Goal: Task Accomplishment & Management: Manage account settings

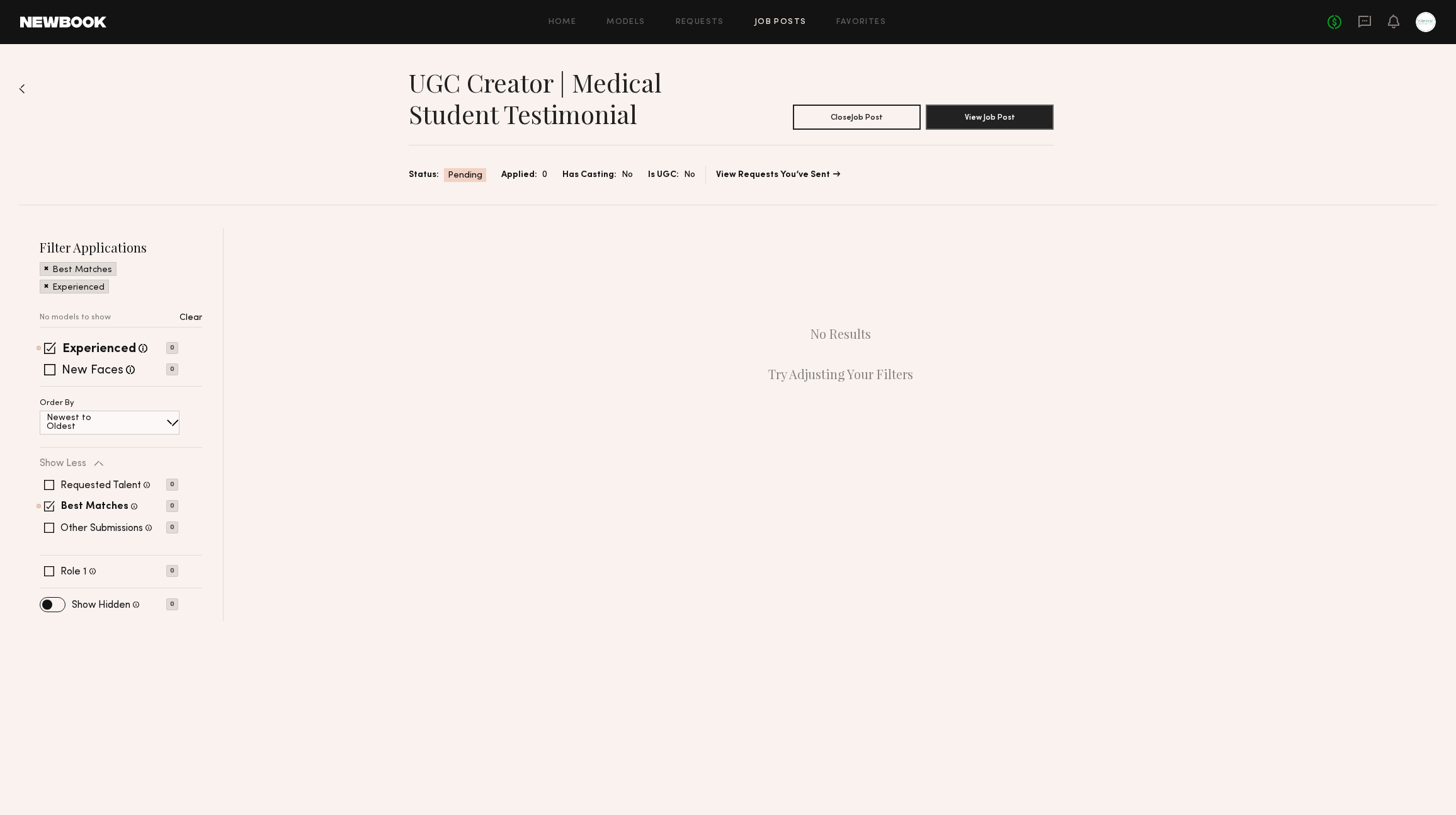
click at [1426, 24] on div at bounding box center [1426, 22] width 20 height 20
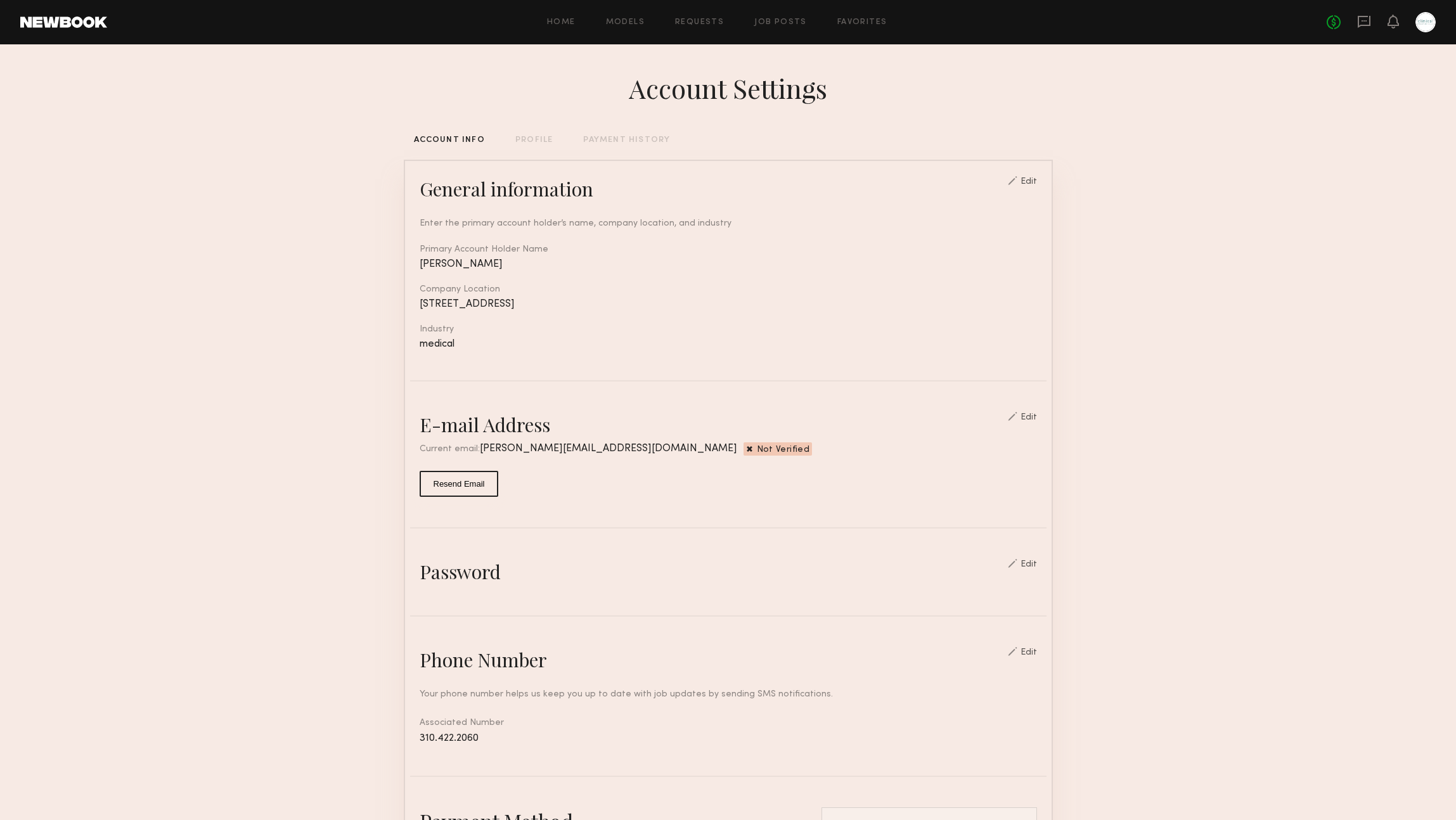
click at [439, 476] on button "Resend Email" at bounding box center [459, 484] width 79 height 26
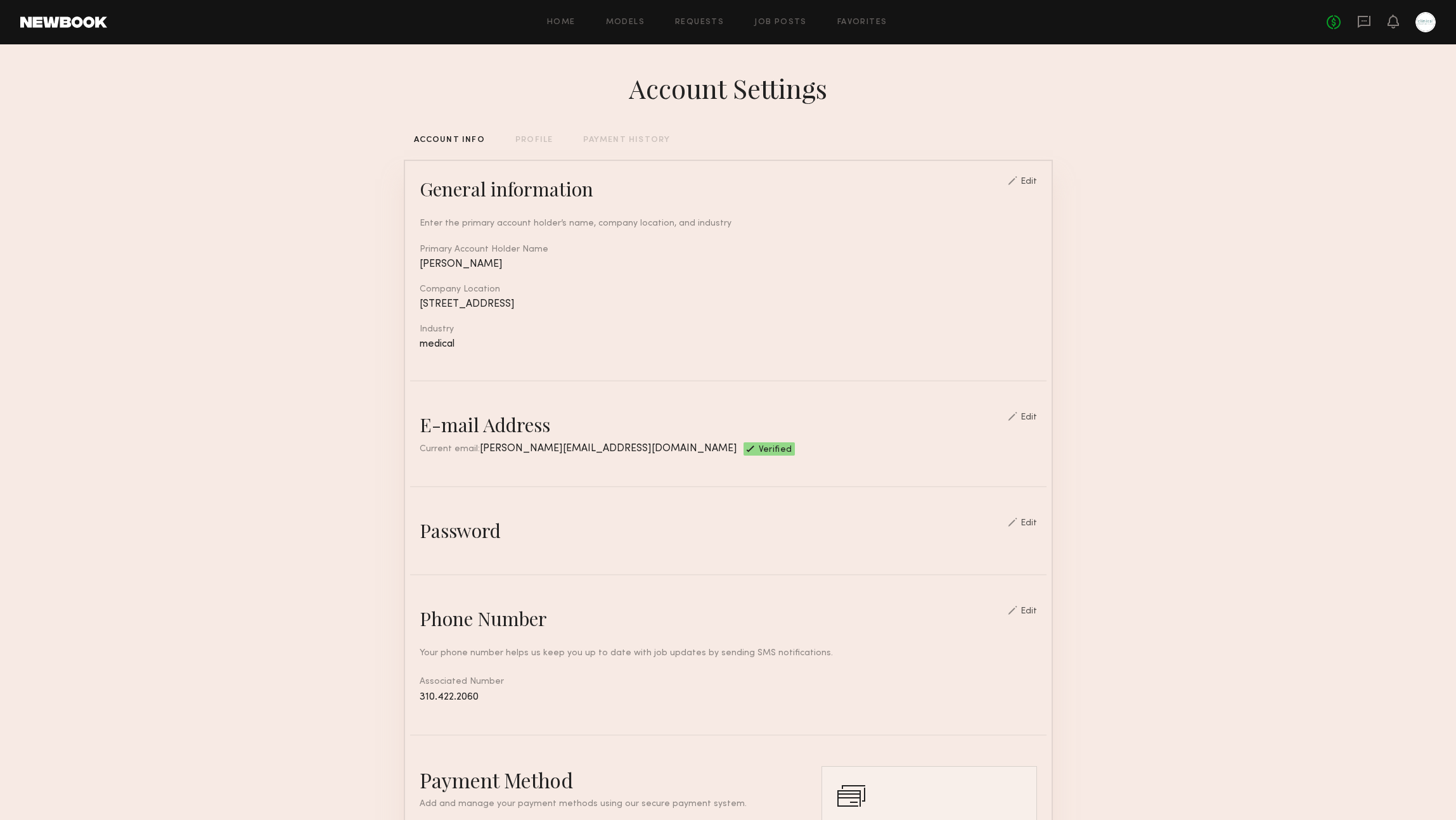
click at [1429, 18] on div at bounding box center [1425, 22] width 20 height 20
click at [778, 18] on link "Job Posts" at bounding box center [780, 22] width 52 height 8
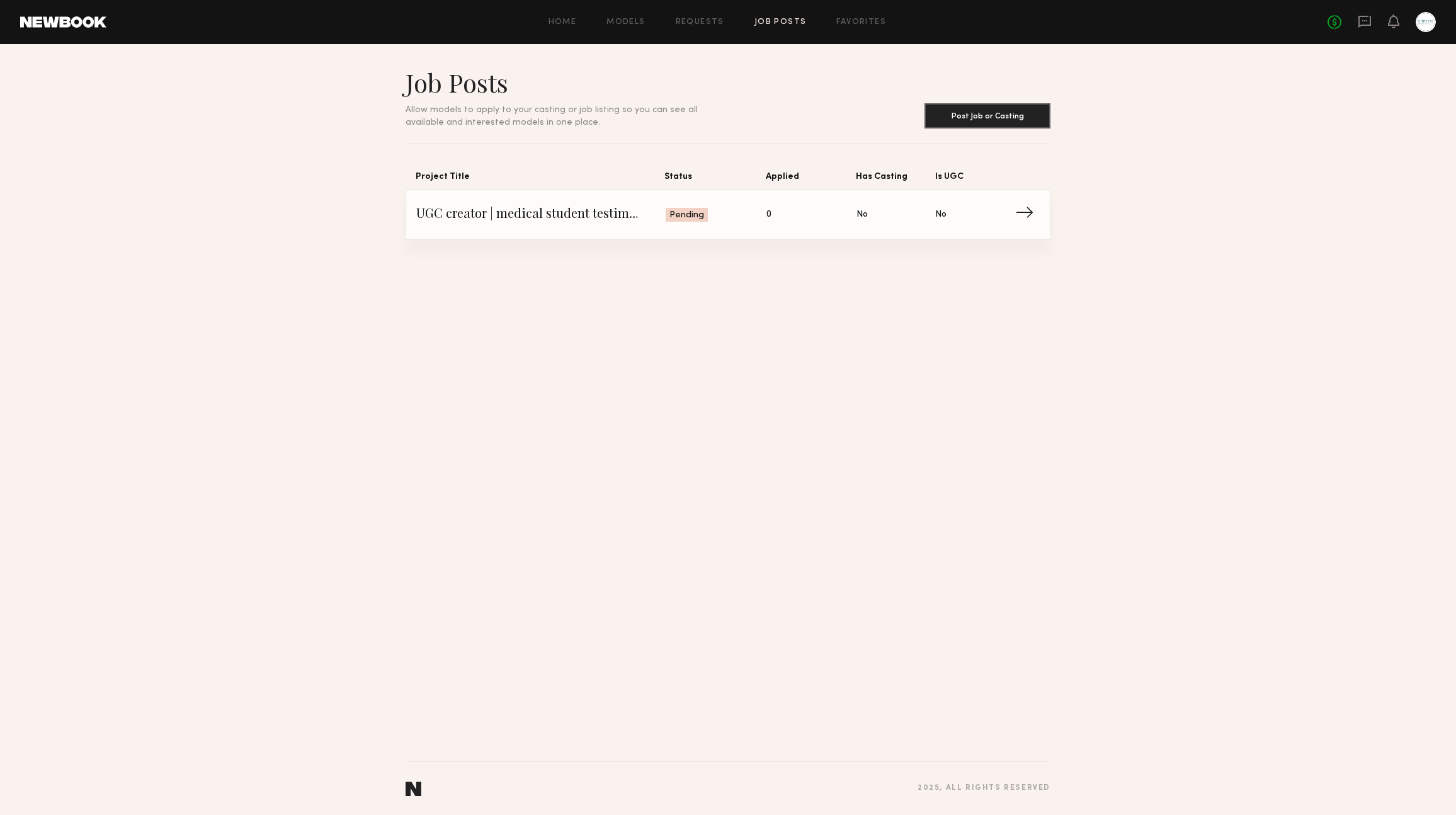
click at [693, 212] on div "Pending" at bounding box center [687, 214] width 42 height 14
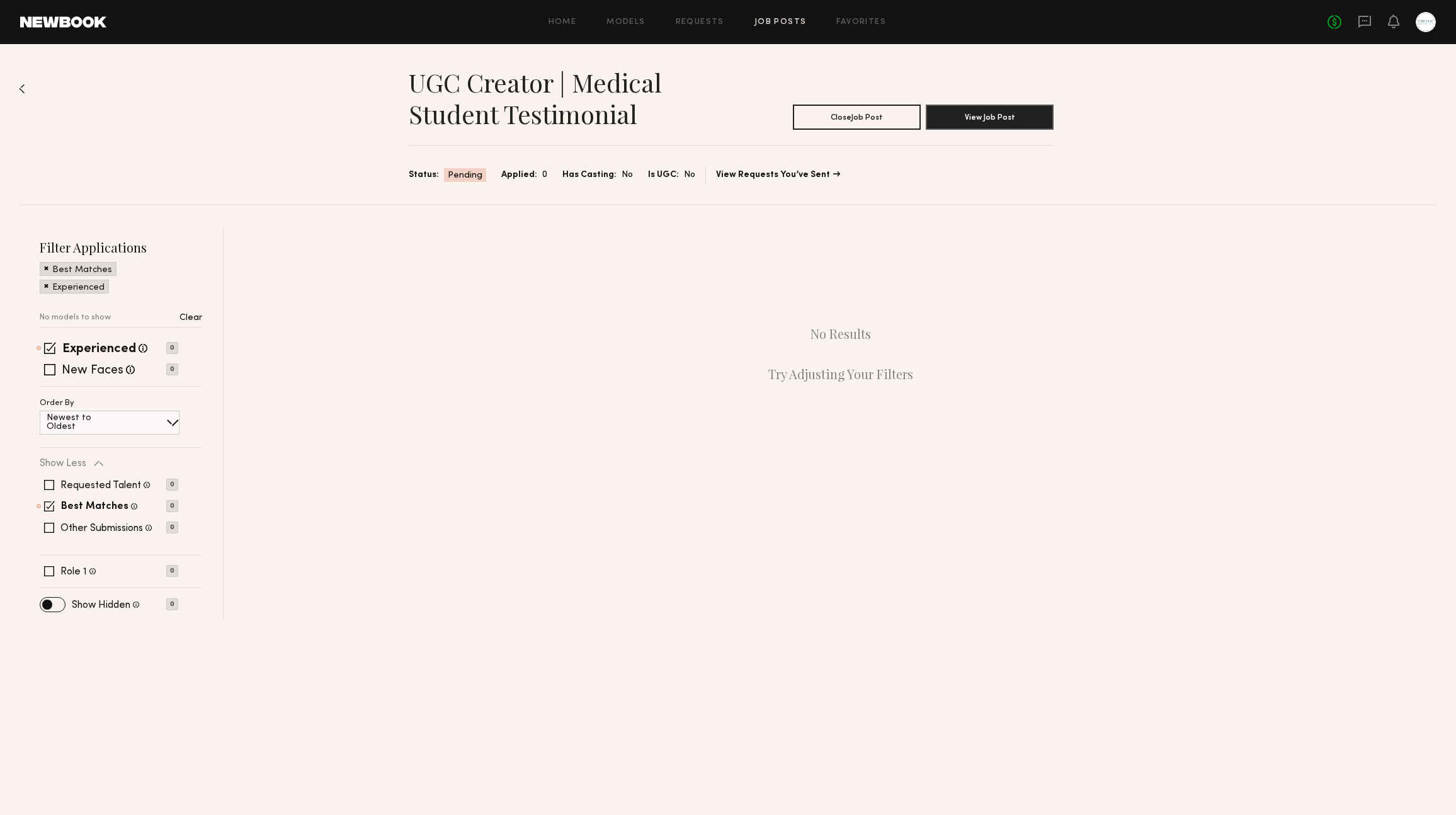
click at [461, 183] on section "Status: Pending Applied: 0 Has Casting: No Is UGC: No View Requests You’ve Sent" at bounding box center [732, 175] width 645 height 19
click at [461, 177] on span "Pending" at bounding box center [465, 176] width 34 height 13
click at [999, 112] on button "View Job Post" at bounding box center [989, 116] width 128 height 25
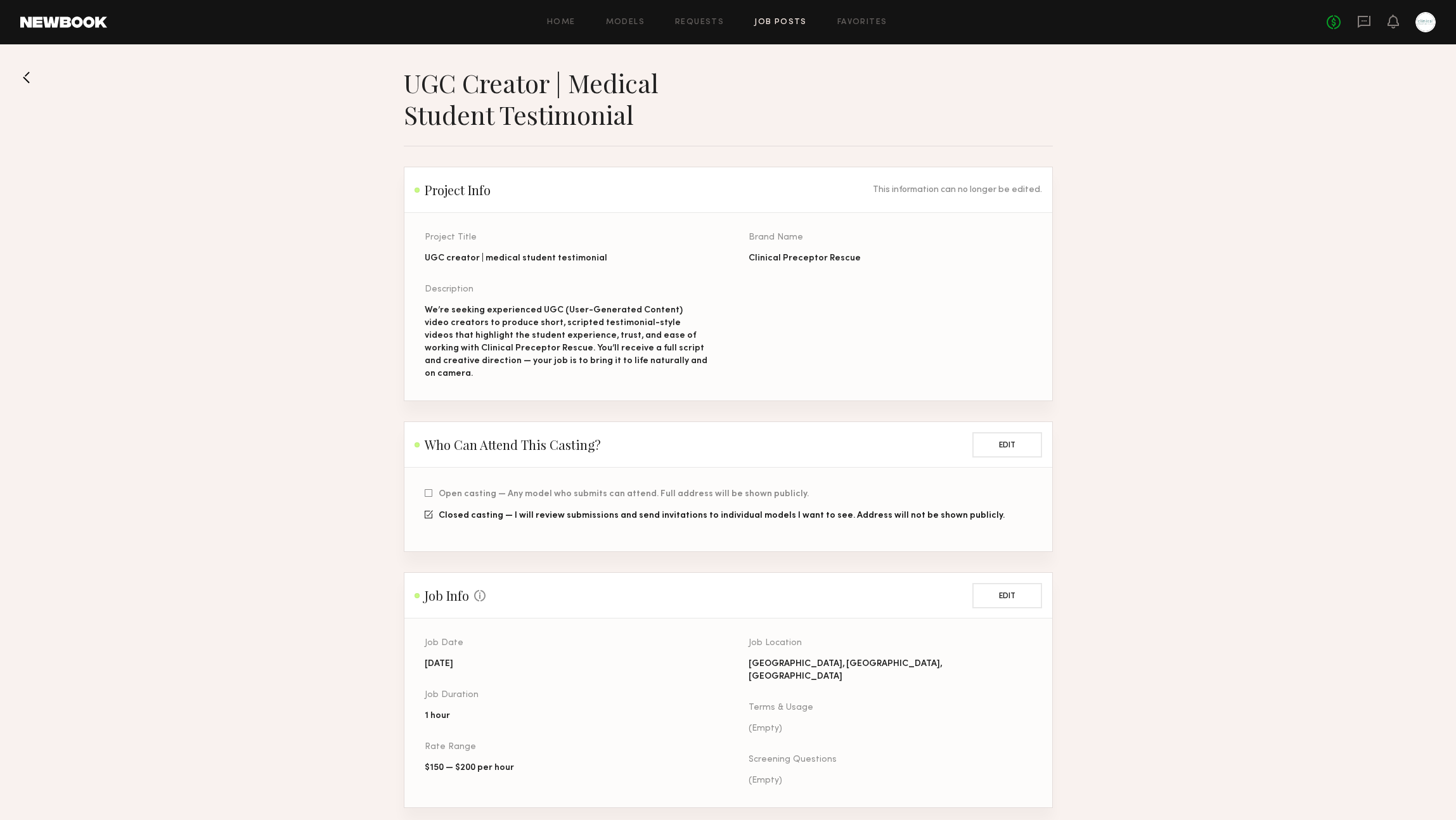
click at [846, 16] on div "Home Models Requests Job Posts Favorites Sign Out No fees up to $5,000" at bounding box center [771, 22] width 1328 height 20
click at [848, 18] on link "Favorites" at bounding box center [862, 22] width 50 height 8
